Goal: Complete application form

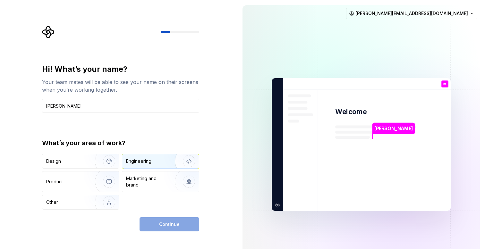
type input "matko skarbala"
click at [160, 162] on div "Engineering" at bounding box center [151, 161] width 51 height 6
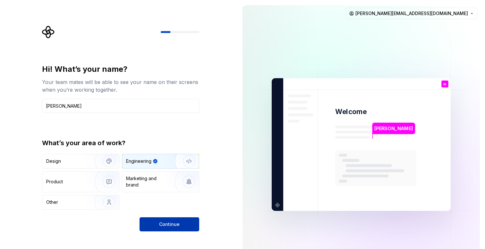
click at [160, 219] on button "Continue" at bounding box center [169, 224] width 60 height 14
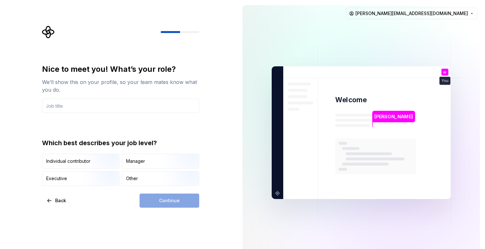
click at [130, 109] on input "text" at bounding box center [120, 106] width 157 height 14
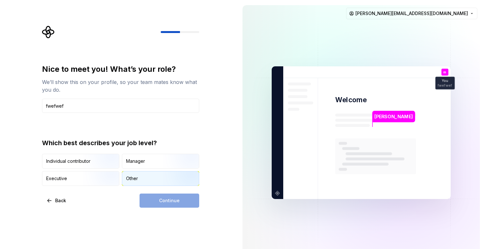
type input "fwefwef"
click at [179, 173] on img "button" at bounding box center [183, 186] width 41 height 43
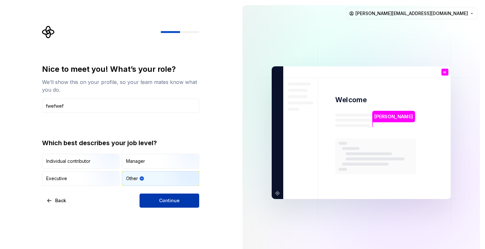
click at [178, 203] on span "Continue" at bounding box center [169, 201] width 21 height 6
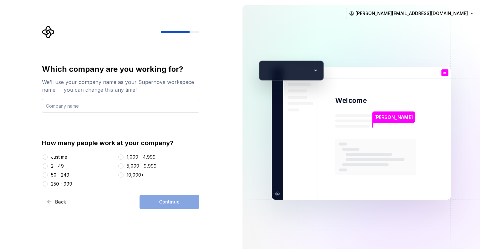
click at [138, 111] on input "text" at bounding box center [120, 106] width 157 height 14
type input "wefwef"
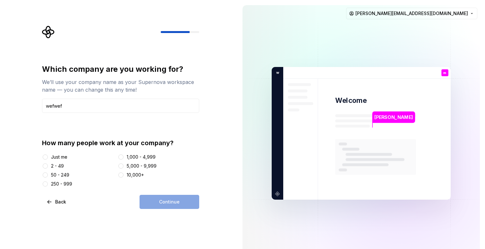
click at [133, 164] on div "5,000 - 9,999" at bounding box center [142, 166] width 30 height 6
click at [123, 164] on button "5,000 - 9,999" at bounding box center [120, 166] width 5 height 5
click at [155, 207] on button "Continue" at bounding box center [169, 202] width 60 height 14
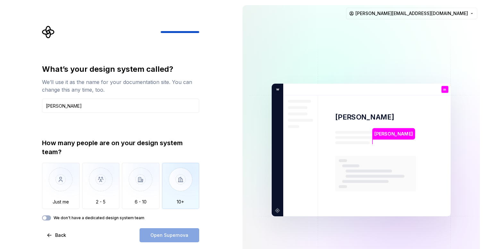
type input "jozef"
click at [169, 172] on img "button" at bounding box center [181, 184] width 38 height 43
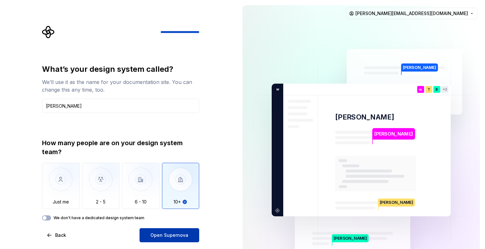
click at [170, 238] on span "Open Supernova" at bounding box center [169, 235] width 38 height 6
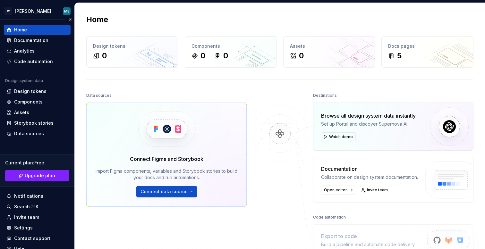
scroll to position [27, 0]
